Goal: Task Accomplishment & Management: Manage account settings

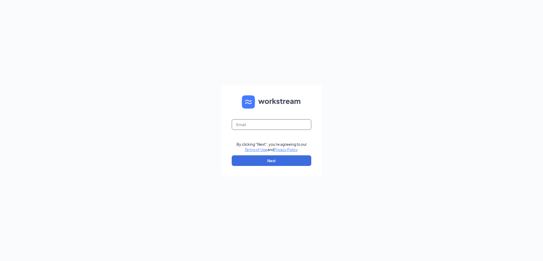
click at [274, 121] on input "text" at bounding box center [272, 124] width 80 height 11
type input "aguenther@aisservice.com"
click at [263, 159] on button "Next" at bounding box center [272, 160] width 80 height 11
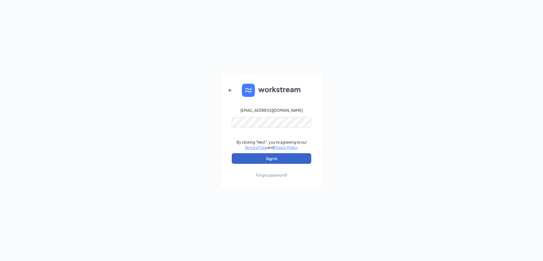
click at [252, 156] on button "Sign In" at bounding box center [272, 158] width 80 height 11
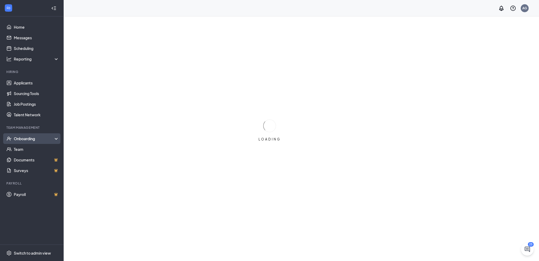
click at [47, 140] on div "Onboarding" at bounding box center [34, 138] width 41 height 5
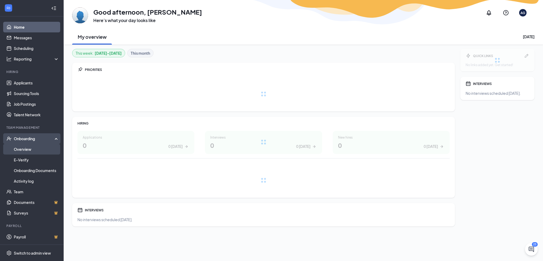
click at [35, 151] on link "Overview" at bounding box center [36, 149] width 45 height 11
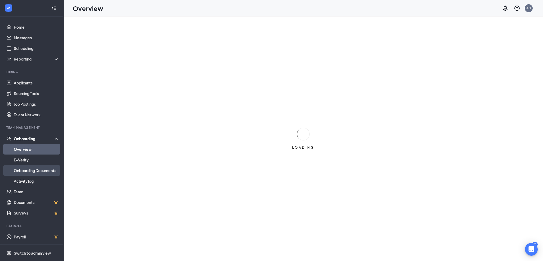
click at [35, 173] on link "Onboarding Documents" at bounding box center [36, 170] width 45 height 11
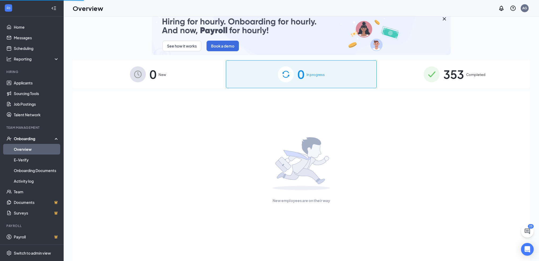
scroll to position [24, 0]
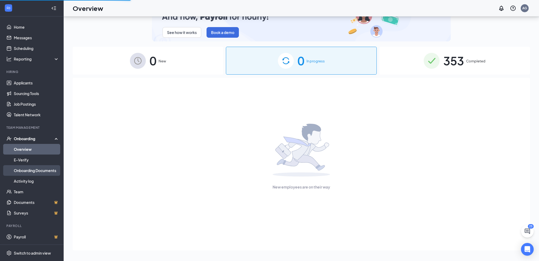
click at [35, 168] on link "Onboarding Documents" at bounding box center [36, 170] width 45 height 11
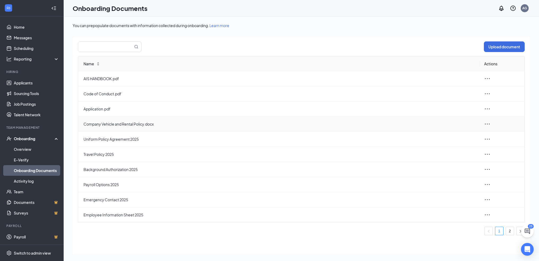
click at [485, 125] on icon "ellipsis" at bounding box center [487, 124] width 6 height 6
click at [445, 160] on span "Delete" at bounding box center [444, 159] width 12 height 5
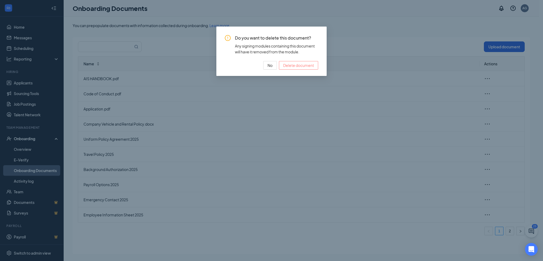
click at [295, 66] on span "Delete document" at bounding box center [298, 65] width 31 height 6
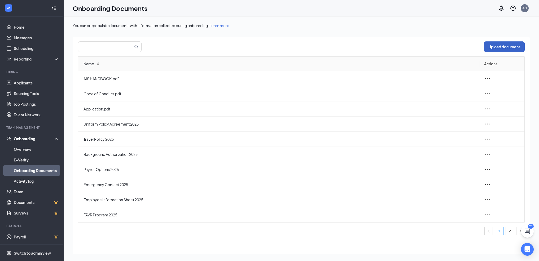
click at [495, 50] on button "Upload document" at bounding box center [504, 46] width 41 height 11
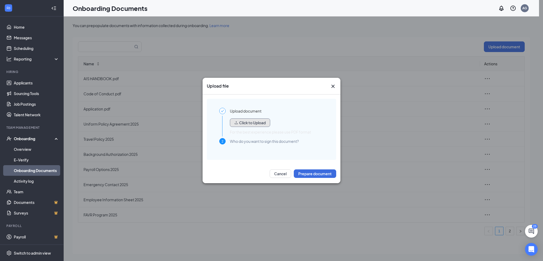
click at [243, 124] on button "Click to Upload" at bounding box center [250, 122] width 40 height 8
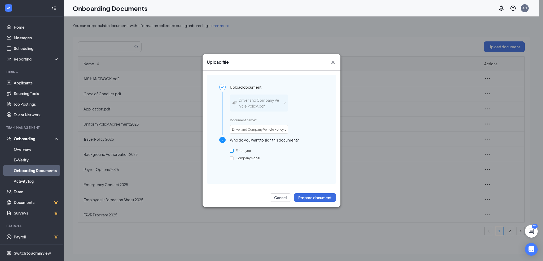
click at [242, 152] on span "Employee" at bounding box center [243, 150] width 19 height 4
click at [234, 152] on input "Employee" at bounding box center [232, 151] width 4 height 4
checkbox input "true"
drag, startPoint x: 282, startPoint y: 130, endPoint x: 298, endPoint y: 129, distance: 16.5
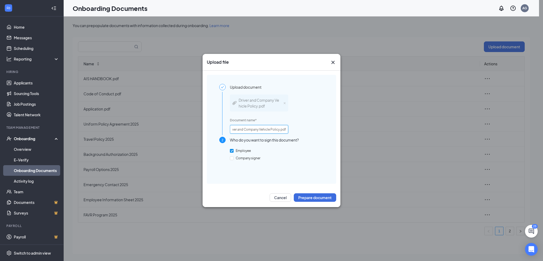
click at [298, 129] on div "Driver and Company Vehicle Policy.pdf Document name * Driver and Company Vehicl…" at bounding box center [277, 113] width 94 height 46
click at [282, 129] on input "Driver and Company Vehicle Policy.pdf" at bounding box center [259, 129] width 58 height 8
click at [287, 130] on input "Driver and Company Vehicle Policy.pdf" at bounding box center [259, 129] width 58 height 8
type input "Driver and Company Vehicle Policy 2025"
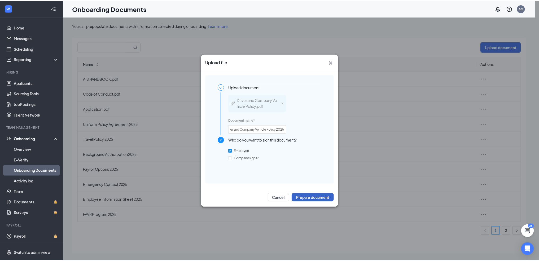
scroll to position [0, 0]
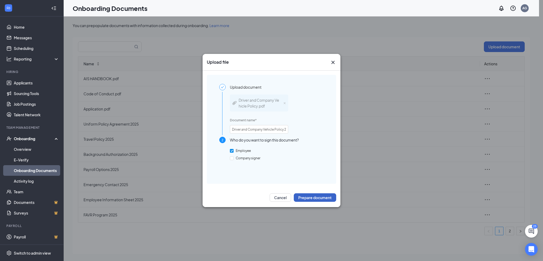
click at [315, 196] on button "Prepare document" at bounding box center [315, 197] width 42 height 8
